Goal: Transaction & Acquisition: Purchase product/service

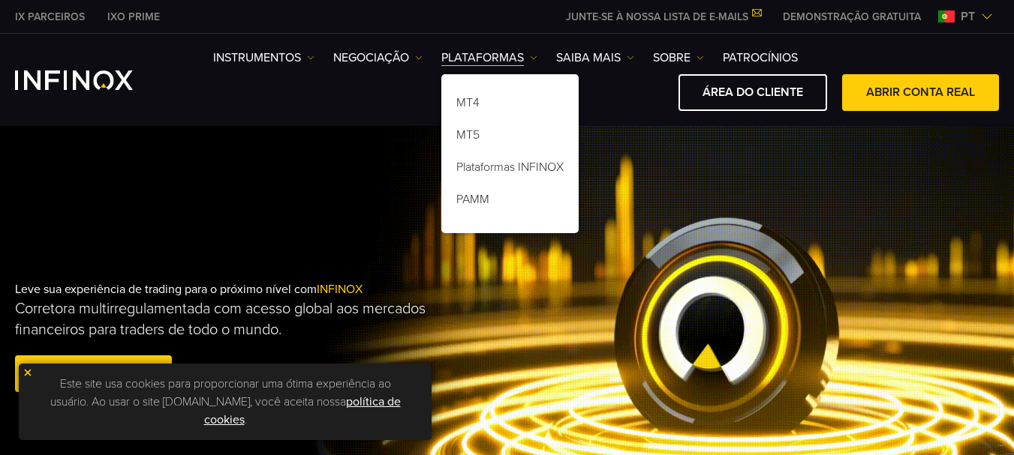
click at [26, 377] on img at bounding box center [28, 373] width 11 height 11
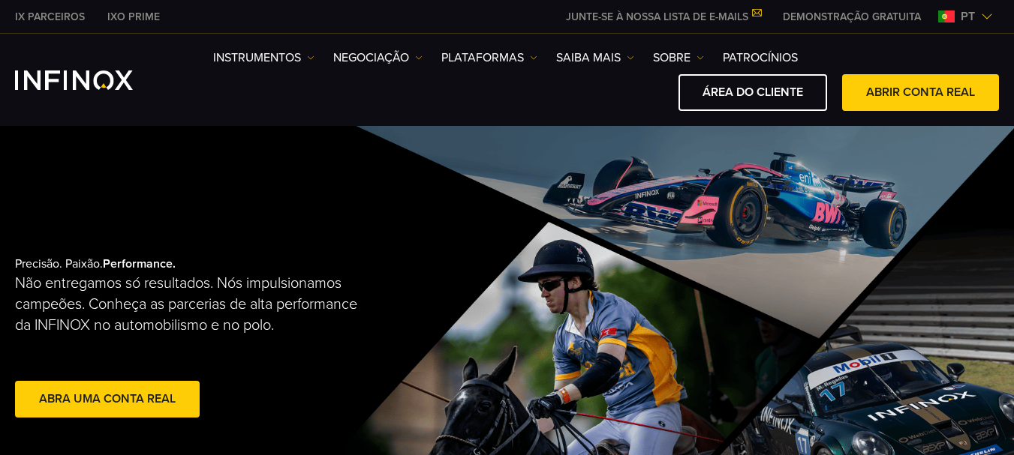
click at [987, 14] on img at bounding box center [987, 17] width 12 height 12
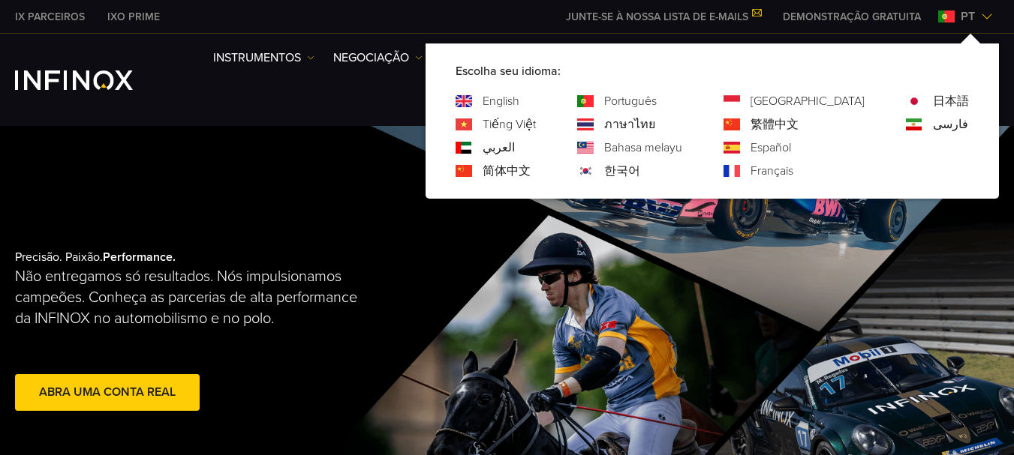
click at [392, 121] on div "Instrumentos Instrumentos Informações sobre produtos NEGOCIAÇÃO" at bounding box center [507, 80] width 1014 height 92
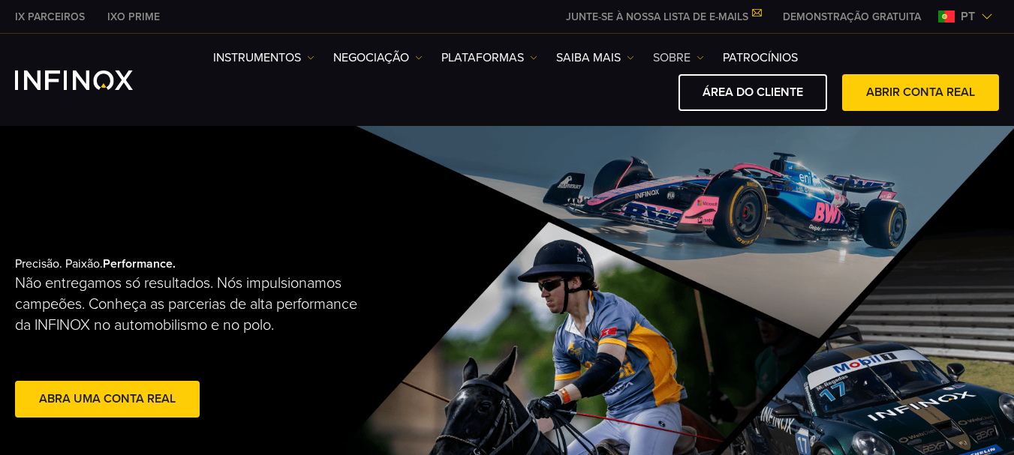
click at [701, 59] on img at bounding box center [700, 58] width 8 height 8
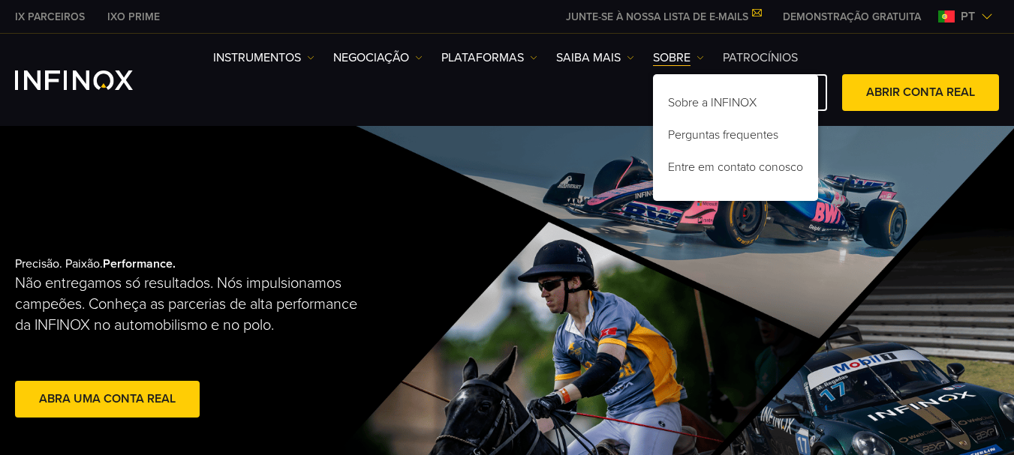
click at [756, 59] on link "Patrocínios" at bounding box center [759, 58] width 75 height 18
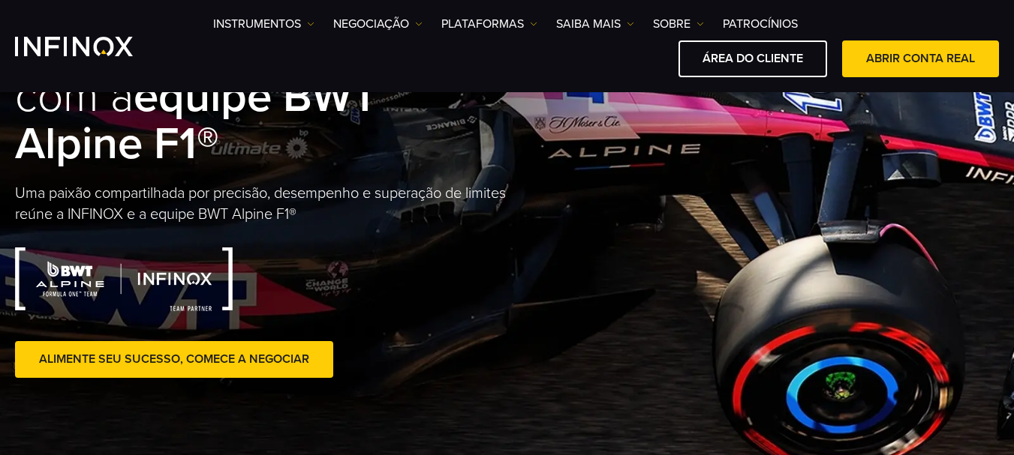
scroll to position [75, 0]
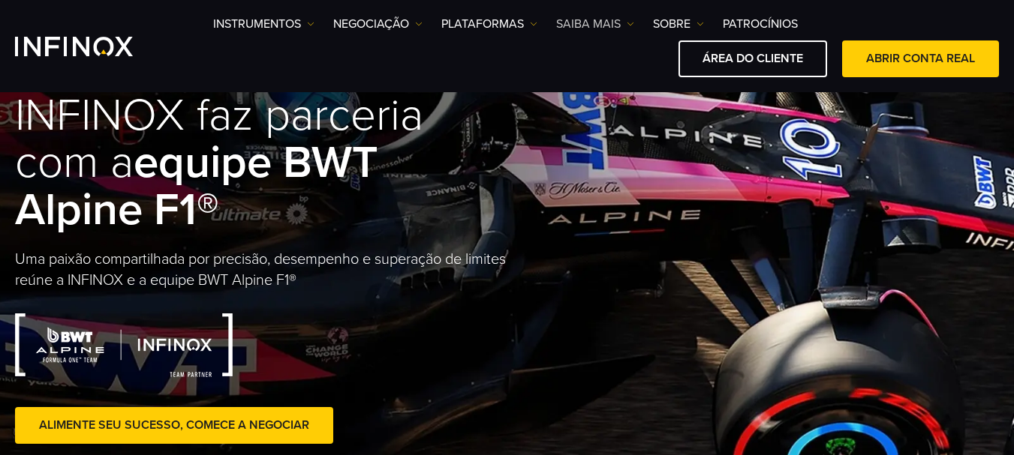
click at [629, 23] on img at bounding box center [630, 24] width 8 height 8
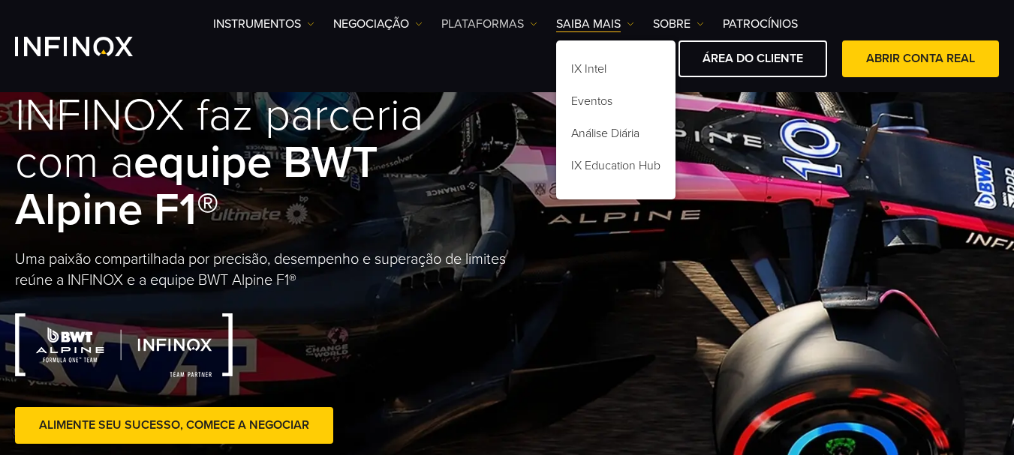
click at [536, 19] on link "PLATAFORMAS" at bounding box center [489, 24] width 96 height 18
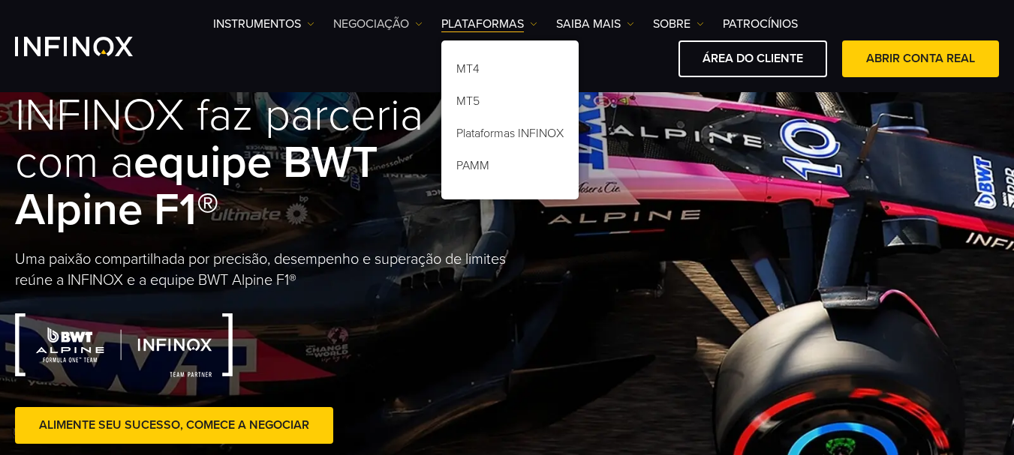
click at [411, 21] on link "NEGOCIAÇÃO" at bounding box center [377, 24] width 89 height 18
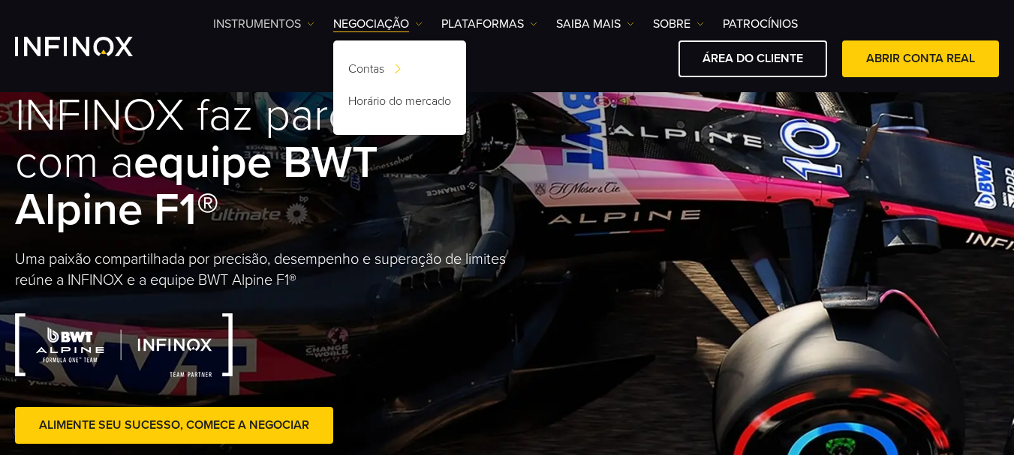
click at [311, 21] on img at bounding box center [311, 24] width 8 height 8
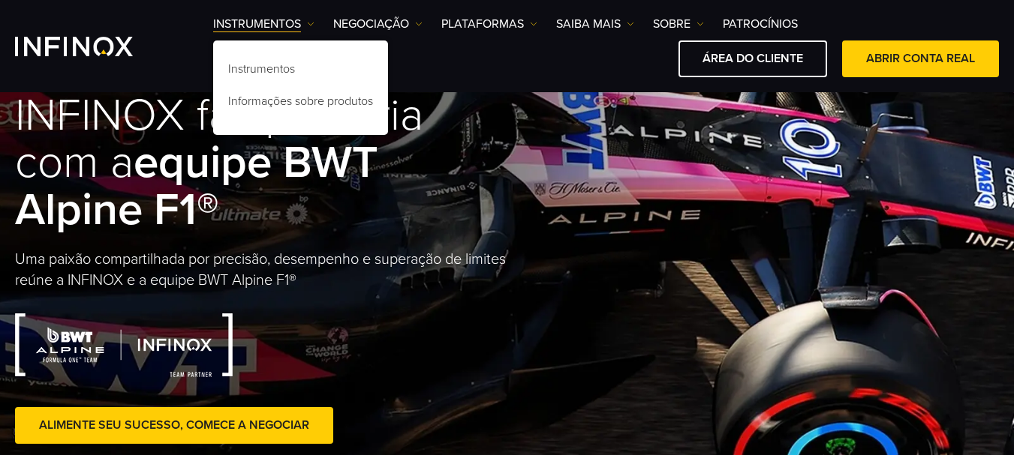
click at [540, 65] on div "ÁREA DO CLIENTE ABRIR CONTA REAL" at bounding box center [605, 59] width 785 height 37
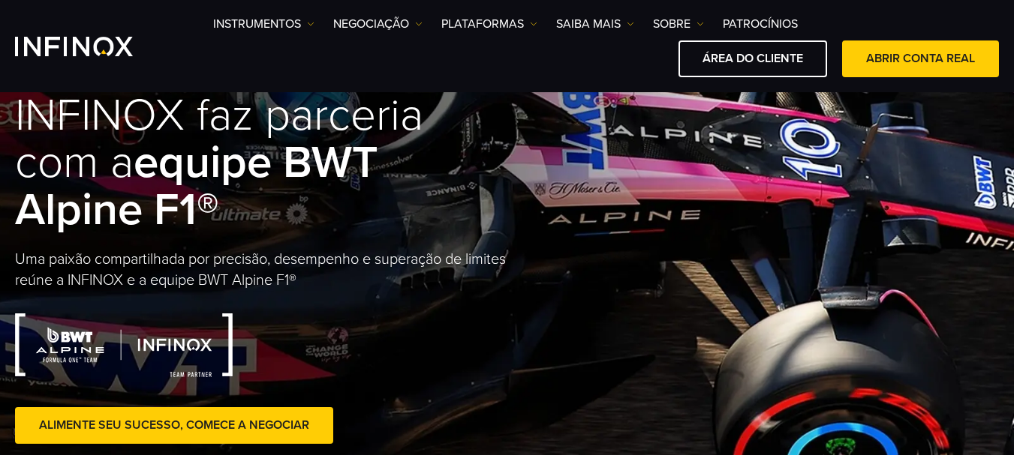
scroll to position [0, 0]
